Goal: Task Accomplishment & Management: Manage account settings

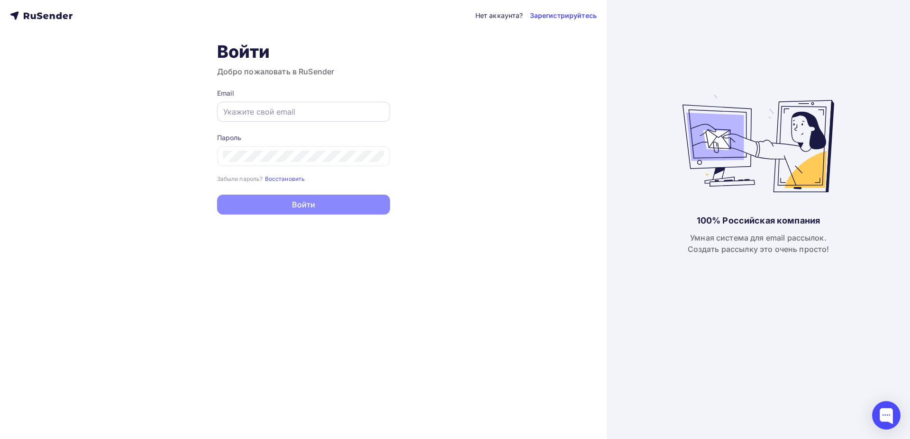
click at [269, 112] on input "text" at bounding box center [303, 111] width 161 height 11
paste input "[PERSON_NAME][EMAIL_ADDRESS][DOMAIN_NAME]"
type input "[PERSON_NAME][EMAIL_ADDRESS][DOMAIN_NAME]"
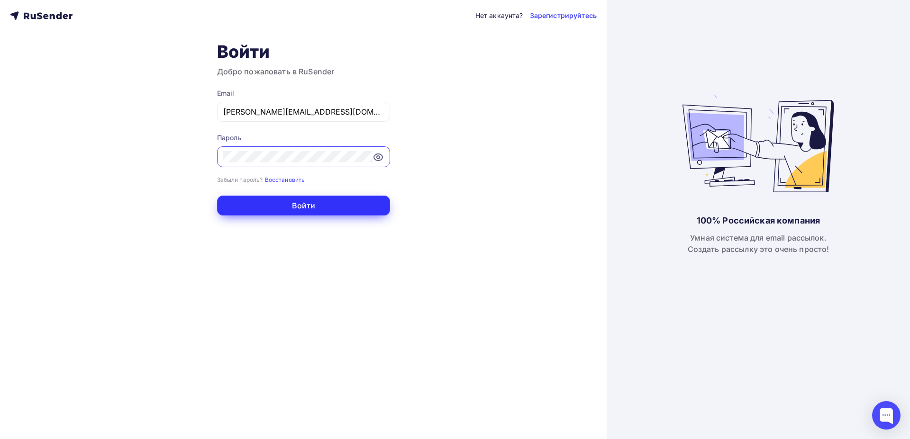
click at [296, 209] on button "Войти" at bounding box center [303, 206] width 173 height 20
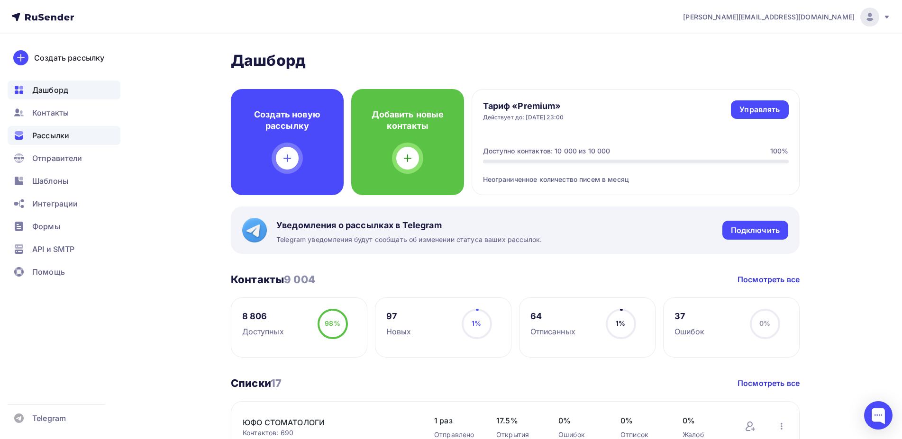
click at [63, 135] on span "Рассылки" at bounding box center [50, 135] width 37 height 11
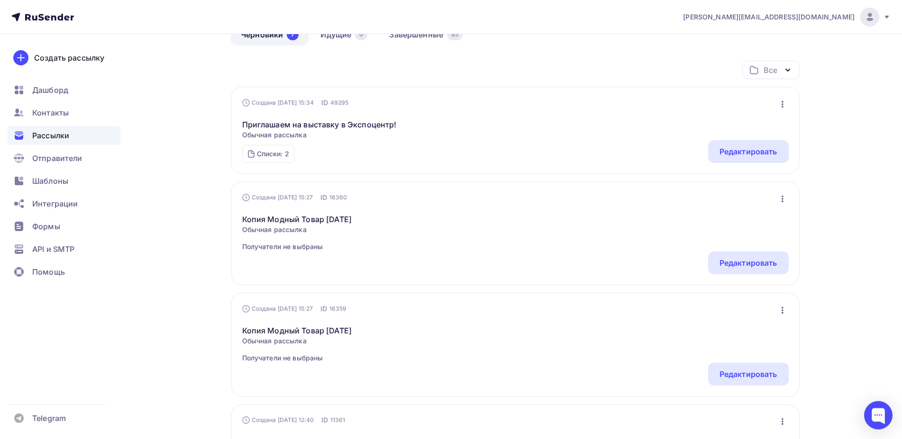
scroll to position [145, 0]
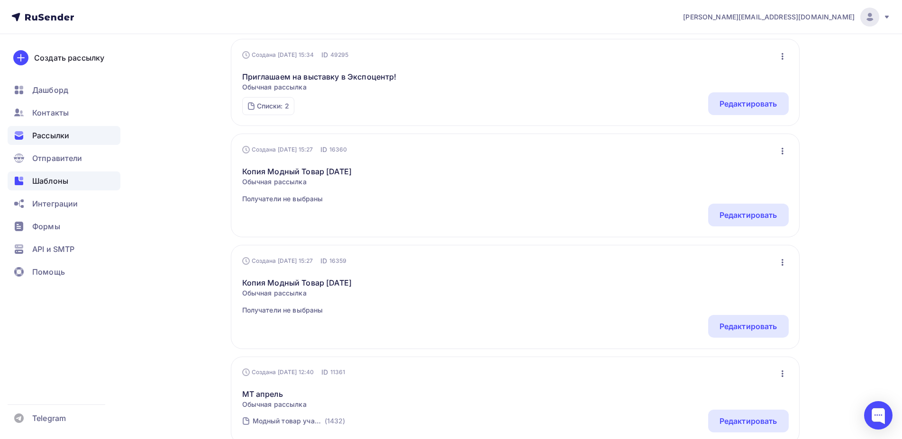
click at [54, 182] on span "Шаблоны" at bounding box center [50, 180] width 36 height 11
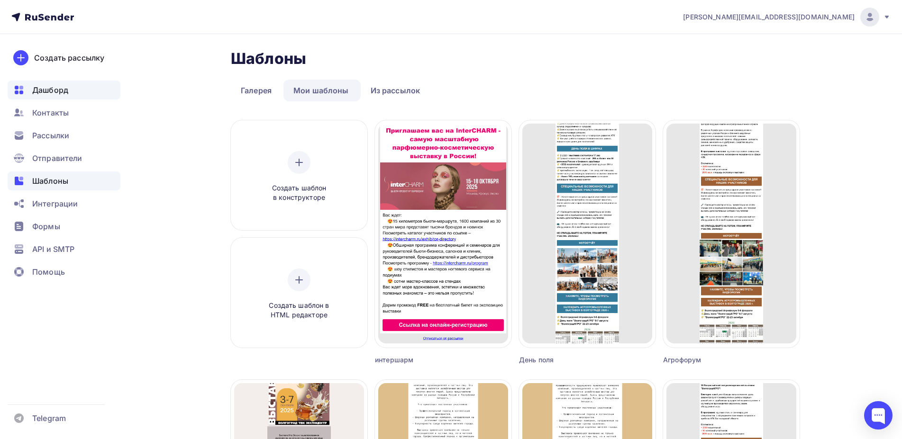
click at [48, 92] on span "Дашборд" at bounding box center [50, 89] width 36 height 11
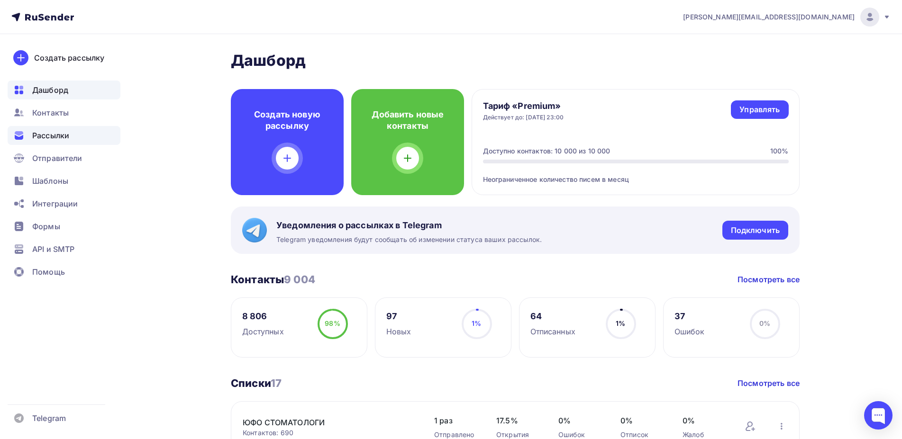
click at [54, 138] on span "Рассылки" at bounding box center [50, 135] width 37 height 11
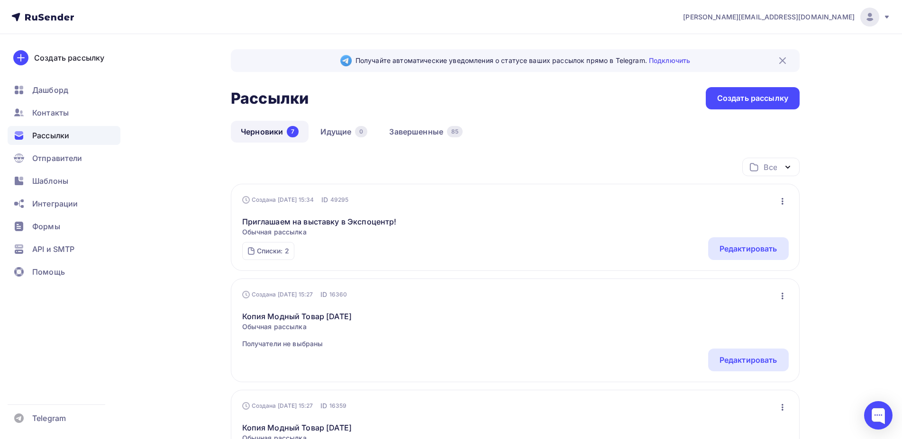
click at [271, 129] on link "Черновики 7" at bounding box center [270, 132] width 78 height 22
click at [400, 129] on link "Завершенные 85" at bounding box center [425, 132] width 93 height 22
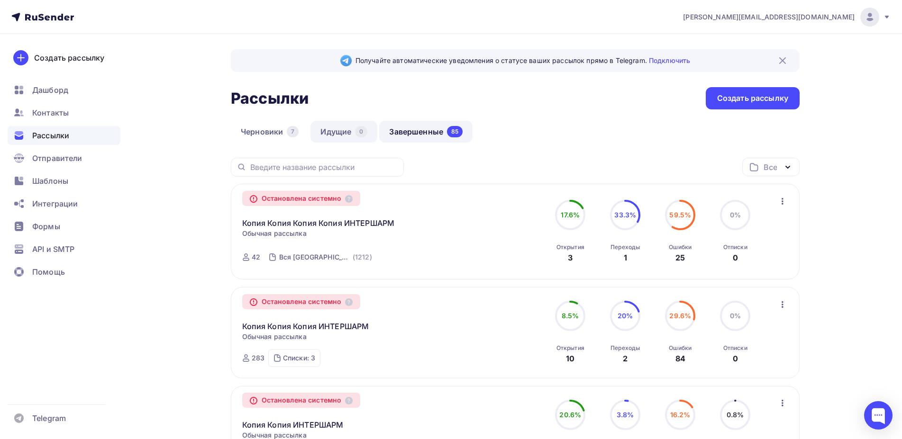
click at [339, 132] on link "Идущие 0" at bounding box center [343, 132] width 67 height 22
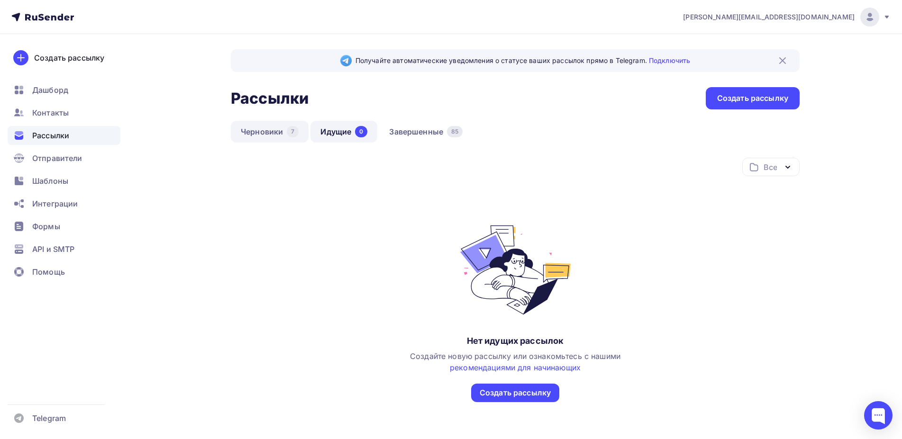
click at [259, 125] on link "Черновики 7" at bounding box center [270, 132] width 78 height 22
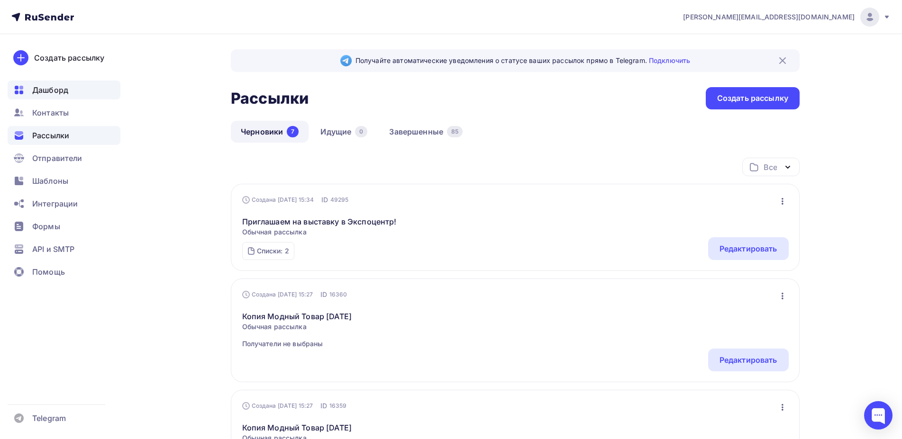
click at [47, 92] on span "Дашборд" at bounding box center [50, 89] width 36 height 11
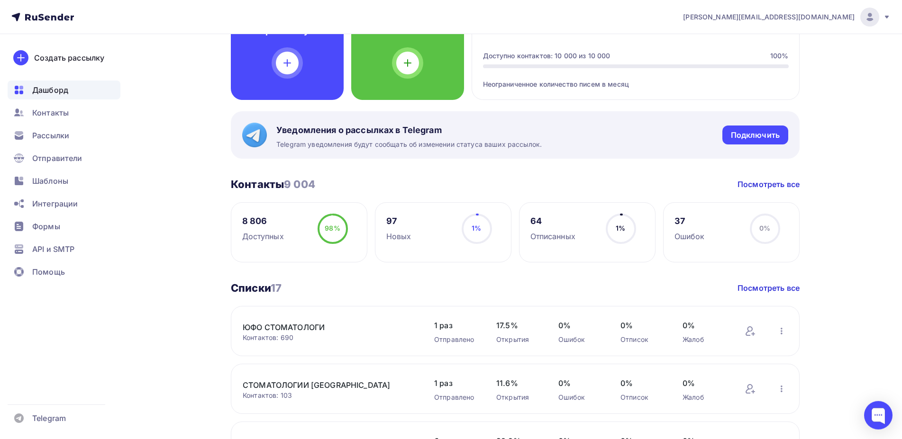
scroll to position [97, 0]
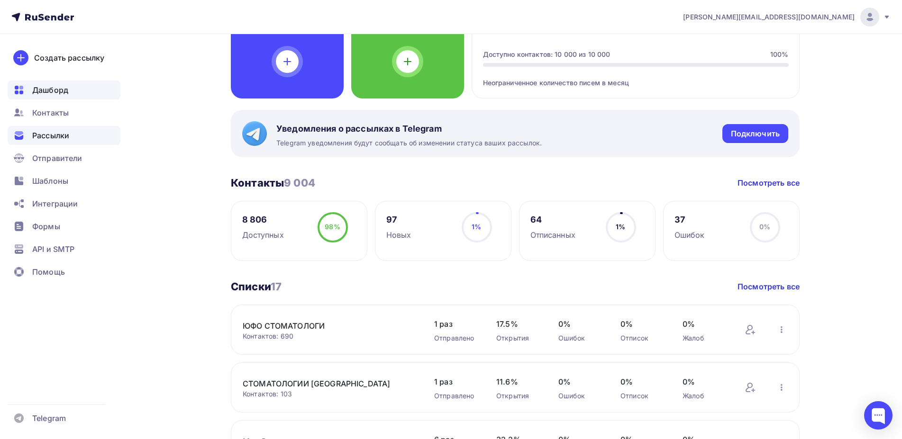
click at [58, 134] on span "Рассылки" at bounding box center [50, 135] width 37 height 11
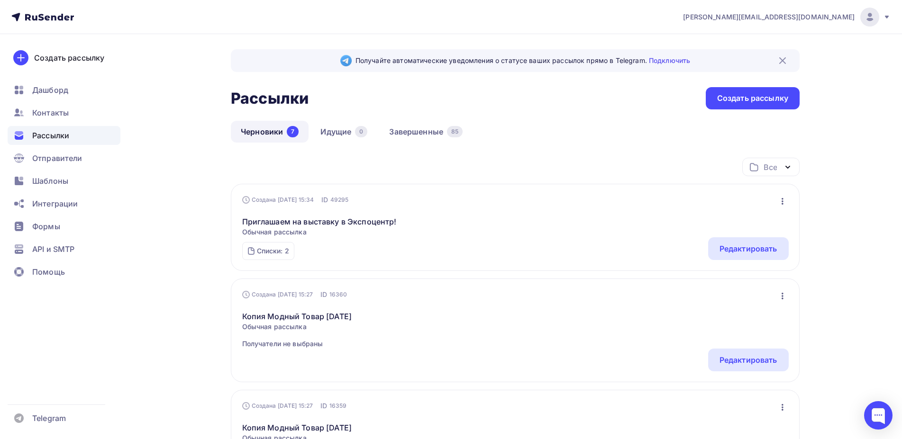
click at [50, 92] on span "Дашборд" at bounding box center [50, 89] width 36 height 11
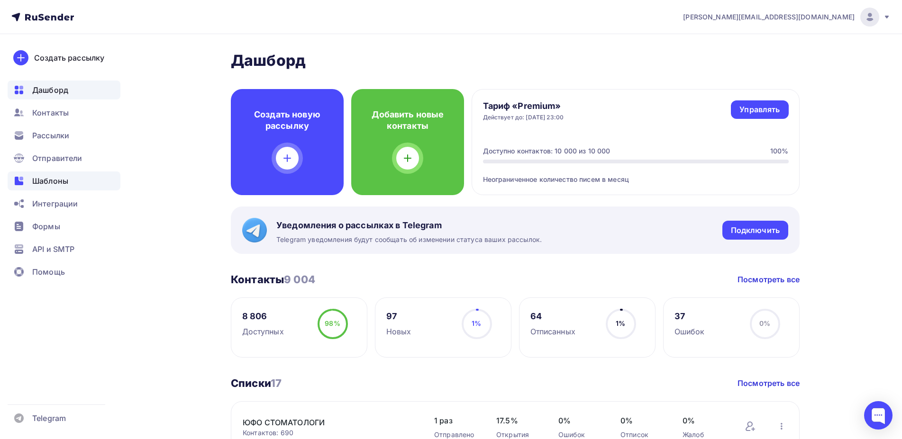
click at [40, 187] on div "Шаблоны" at bounding box center [64, 181] width 113 height 19
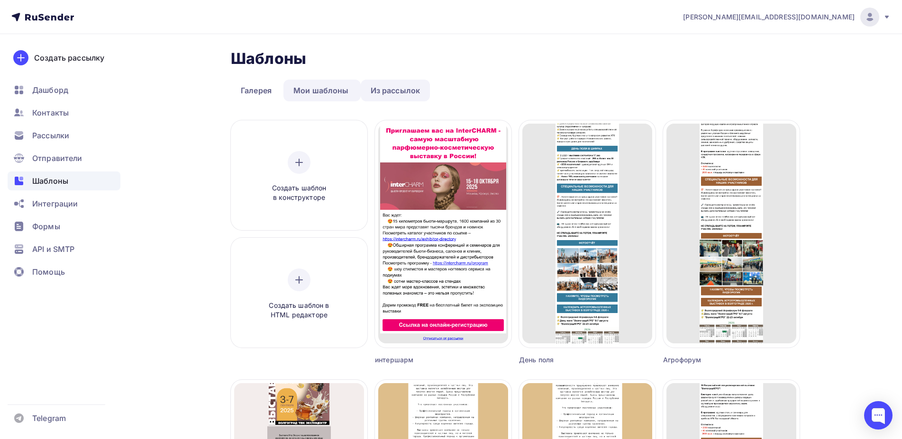
click at [387, 89] on link "Из рассылок" at bounding box center [396, 91] width 70 height 22
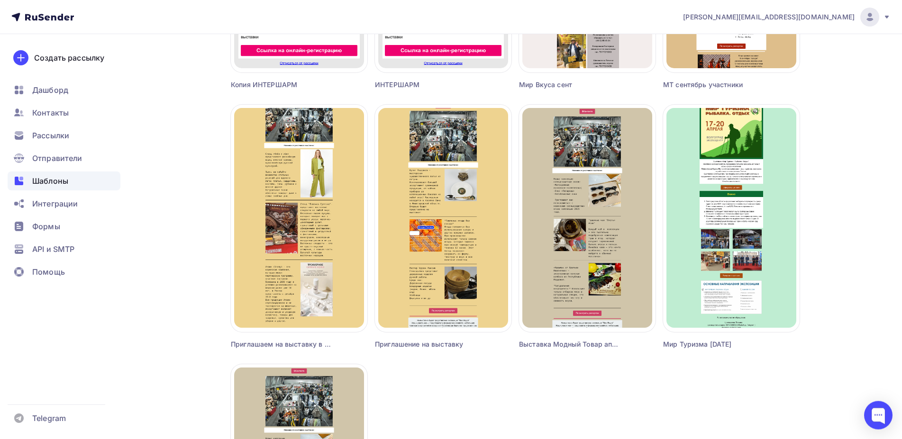
scroll to position [532, 0]
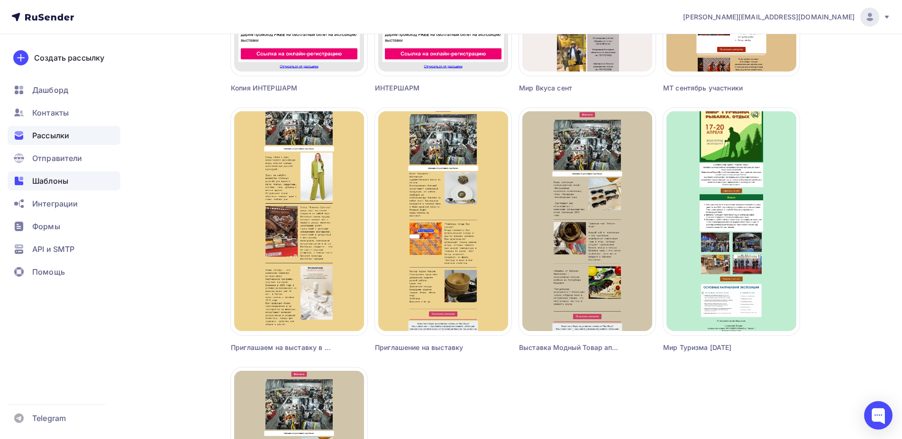
click at [54, 136] on span "Рассылки" at bounding box center [50, 135] width 37 height 11
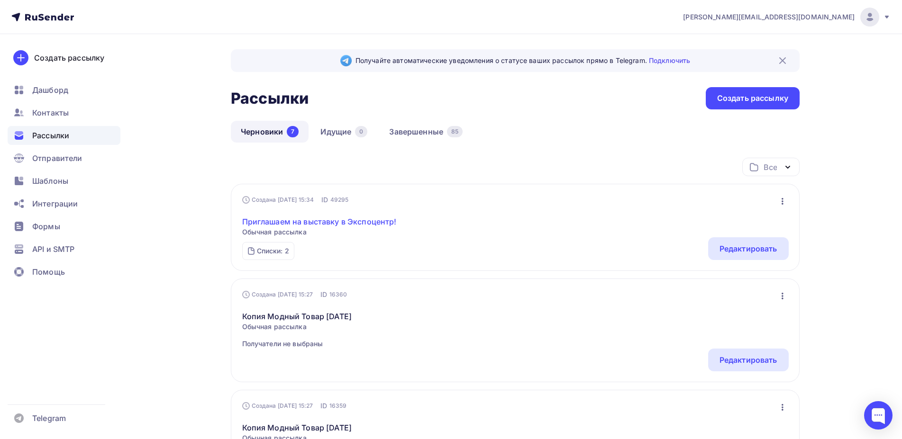
click at [365, 219] on link "Приглашаем на выставку в Экспоцентр!" at bounding box center [319, 221] width 154 height 11
click at [768, 249] on div "Редактировать" at bounding box center [748, 248] width 58 height 11
click at [51, 155] on span "Отправители" at bounding box center [57, 158] width 50 height 11
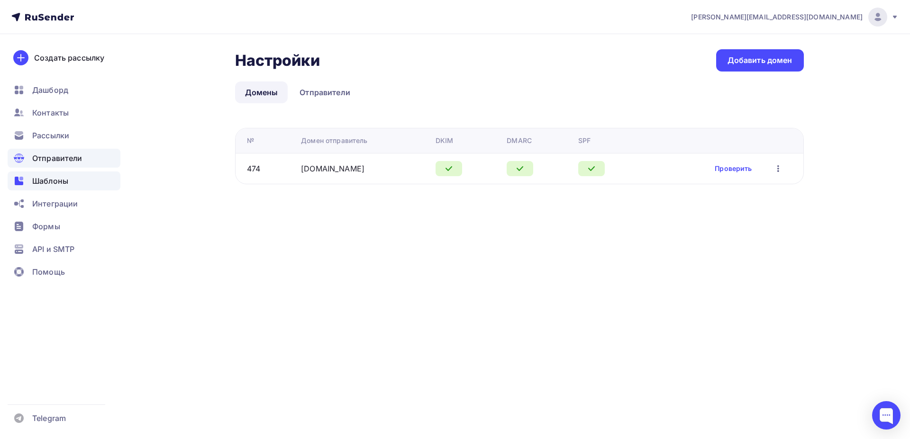
click at [56, 181] on span "Шаблоны" at bounding box center [50, 180] width 36 height 11
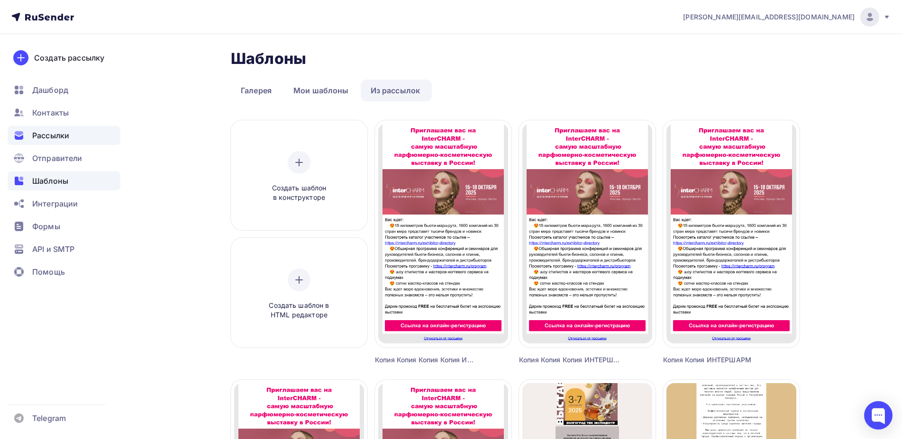
click at [63, 131] on span "Рассылки" at bounding box center [50, 135] width 37 height 11
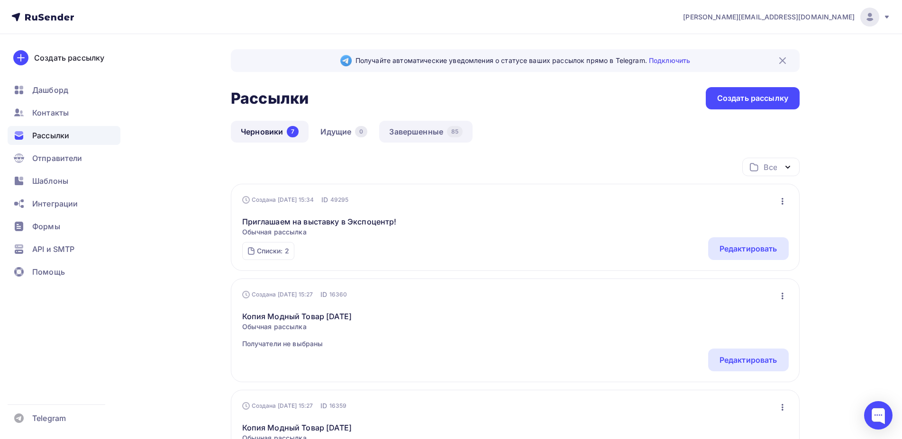
click at [414, 125] on link "Завершенные 85" at bounding box center [425, 132] width 93 height 22
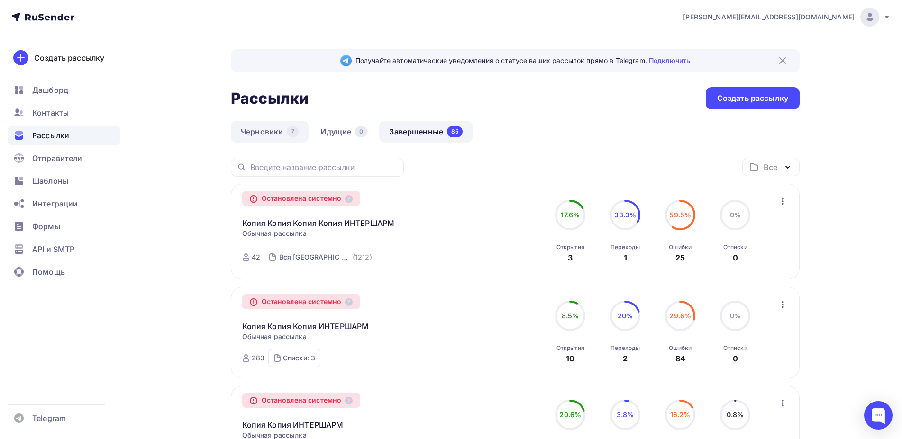
click at [257, 133] on link "Черновики 7" at bounding box center [270, 132] width 78 height 22
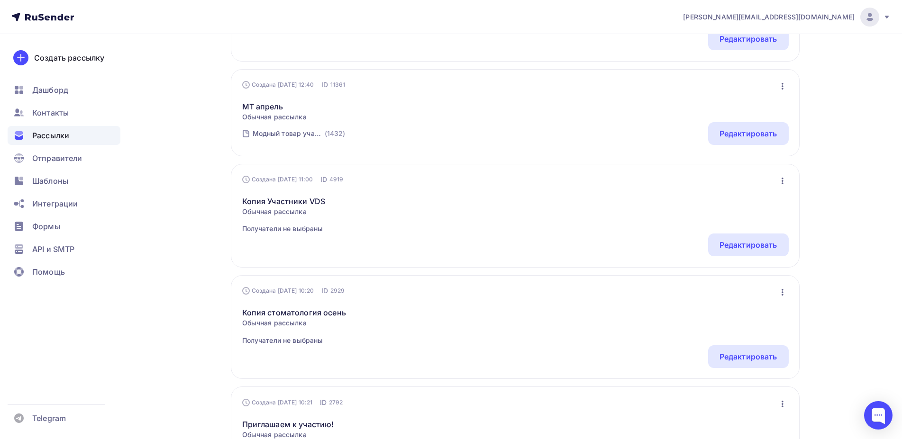
scroll to position [435, 0]
